Goal: Navigation & Orientation: Find specific page/section

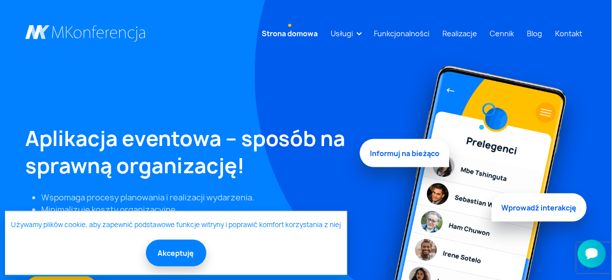
click at [59, 33] on link at bounding box center [85, 33] width 121 height 17
click at [193, 263] on button "Akceptuję" at bounding box center [176, 251] width 60 height 27
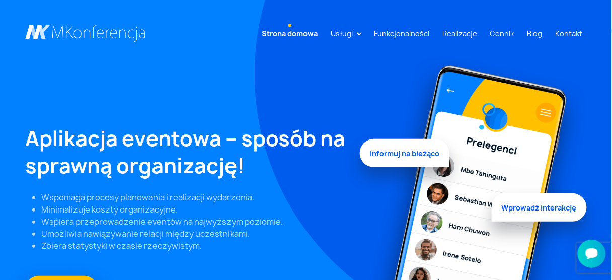
drag, startPoint x: 155, startPoint y: 37, endPoint x: 112, endPoint y: 34, distance: 43.9
click at [112, 34] on div "Strona domowa Usługi Aplikacja mobilna Strona WWW Rejestracja/Sprzedaż biletów" at bounding box center [306, 33] width 574 height 19
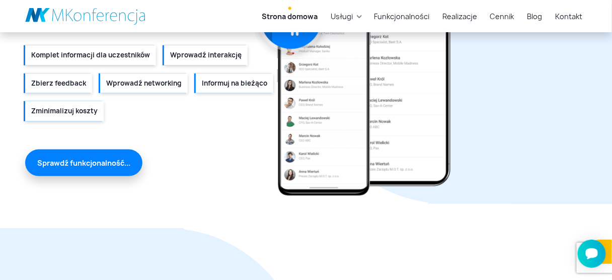
scroll to position [1409, 0]
